Goal: Task Accomplishment & Management: Manage account settings

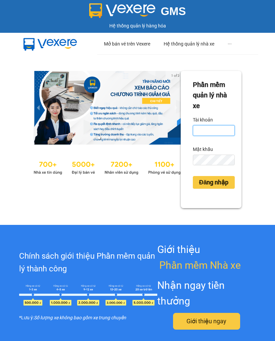
click at [200, 133] on input "Tài khoản" at bounding box center [214, 130] width 42 height 11
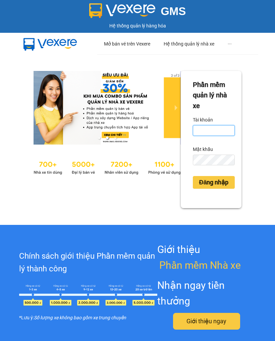
type input "ly.hoamaivt"
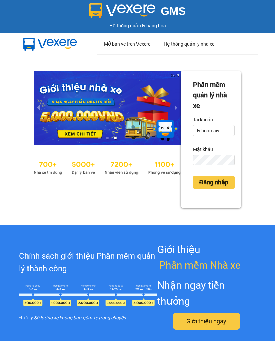
click at [207, 187] on button "Đăng nhập" at bounding box center [214, 182] width 42 height 13
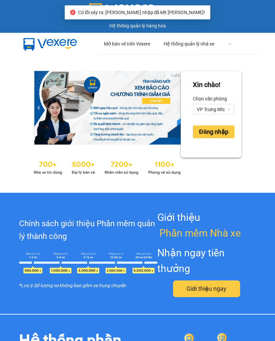
click at [207, 131] on span "Đăng nhập" at bounding box center [213, 131] width 29 height 9
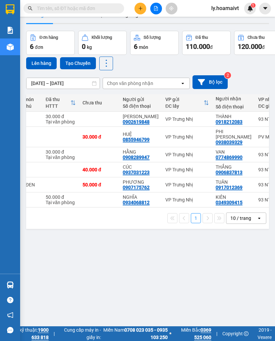
scroll to position [16, 0]
click at [240, 215] on div "10 / trang" at bounding box center [240, 218] width 21 height 7
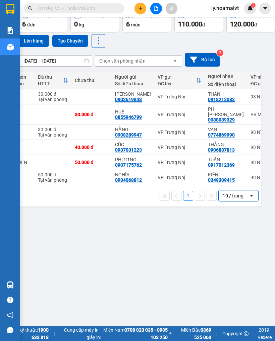
scroll to position [38, 8]
click at [228, 196] on div "10 / trang" at bounding box center [233, 196] width 30 height 11
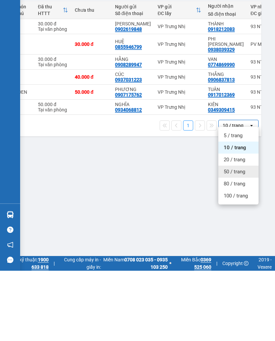
click at [226, 239] on span "50 / trang" at bounding box center [233, 242] width 21 height 7
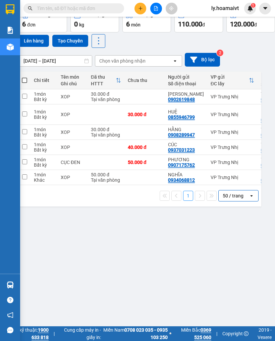
scroll to position [0, 0]
